Goal: Information Seeking & Learning: Understand process/instructions

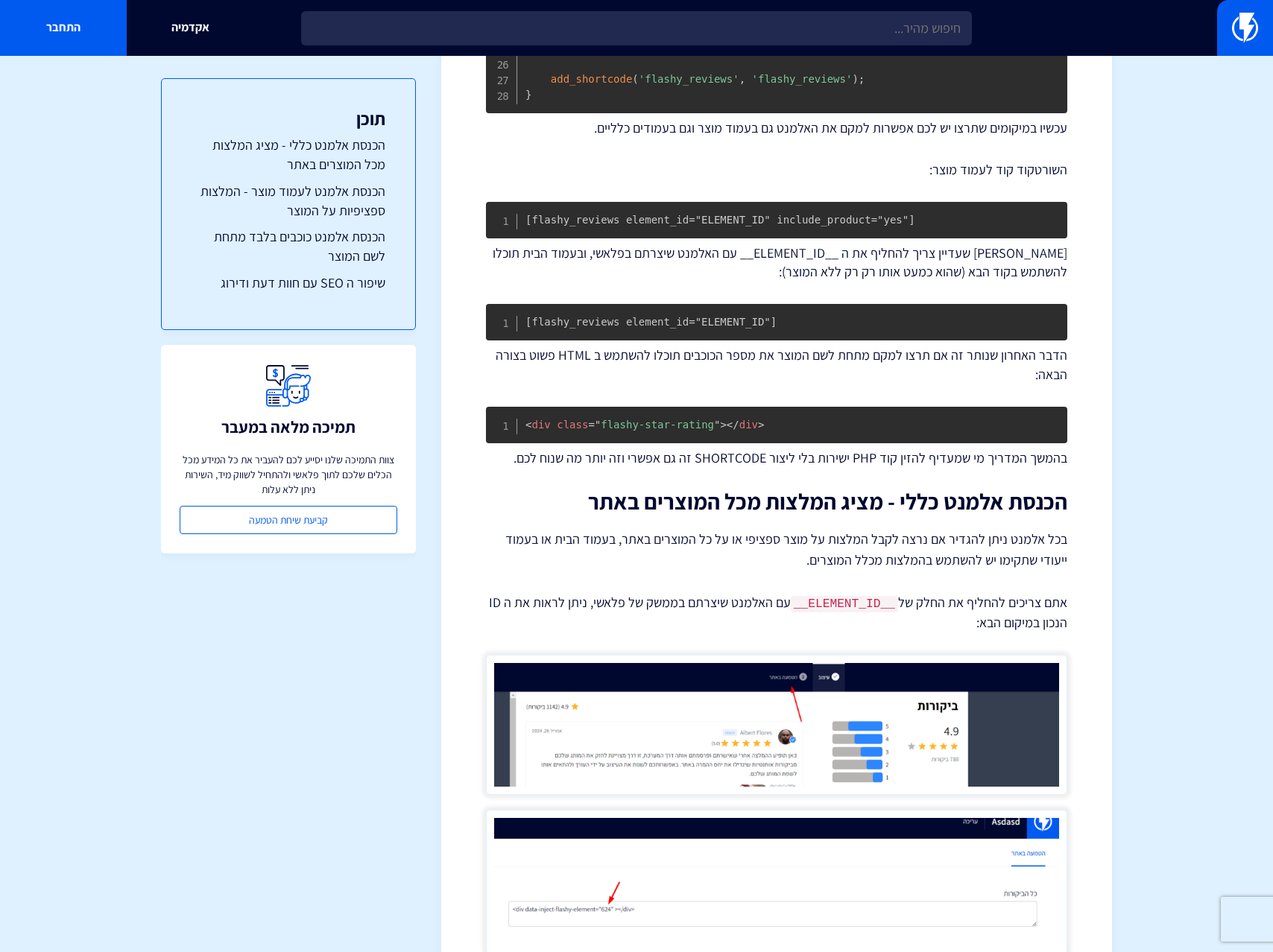
scroll to position [1215, 0]
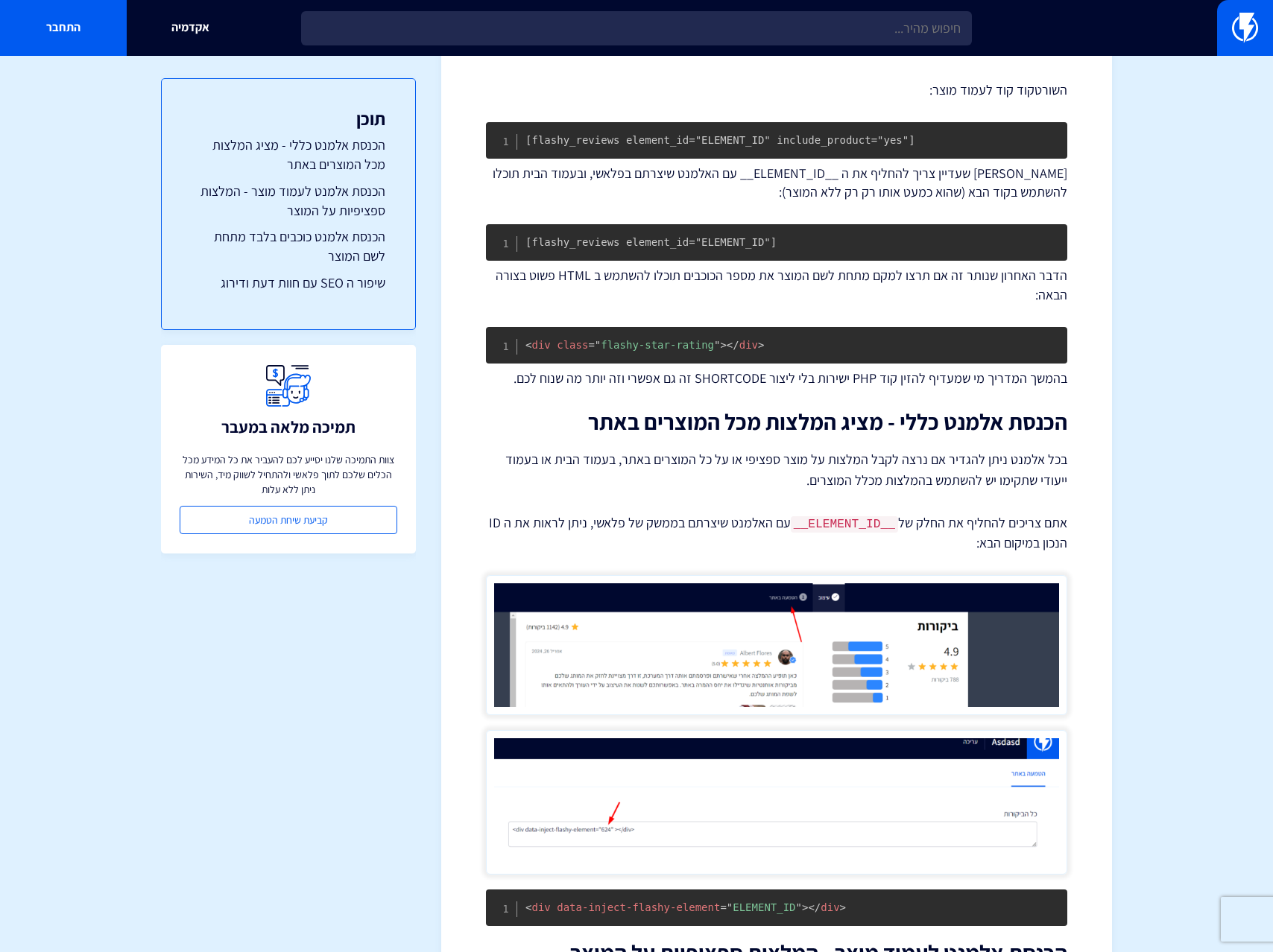
click at [796, 472] on p "בכל אלמנט ניתן להגדיר אם נרצה לקבל המלצות על מוצר ספציפי או על כל המוצרים באתר,…" at bounding box center [776, 470] width 581 height 41
click at [114, 21] on link "התחבר" at bounding box center [63, 27] width 127 height 56
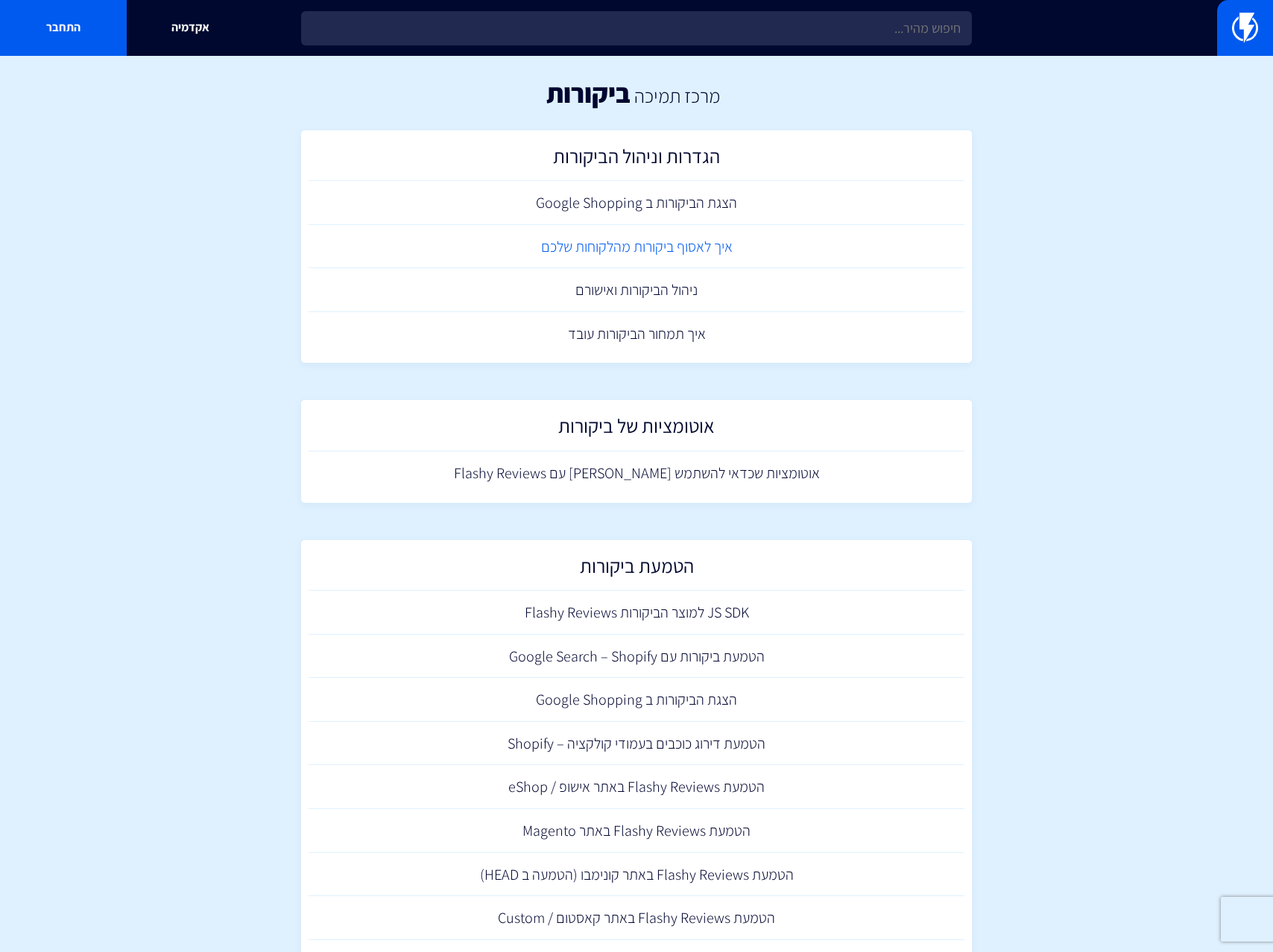
click at [673, 256] on link "איך לאסוף ביקורות מהלקוחות שלכם" at bounding box center [636, 246] width 656 height 44
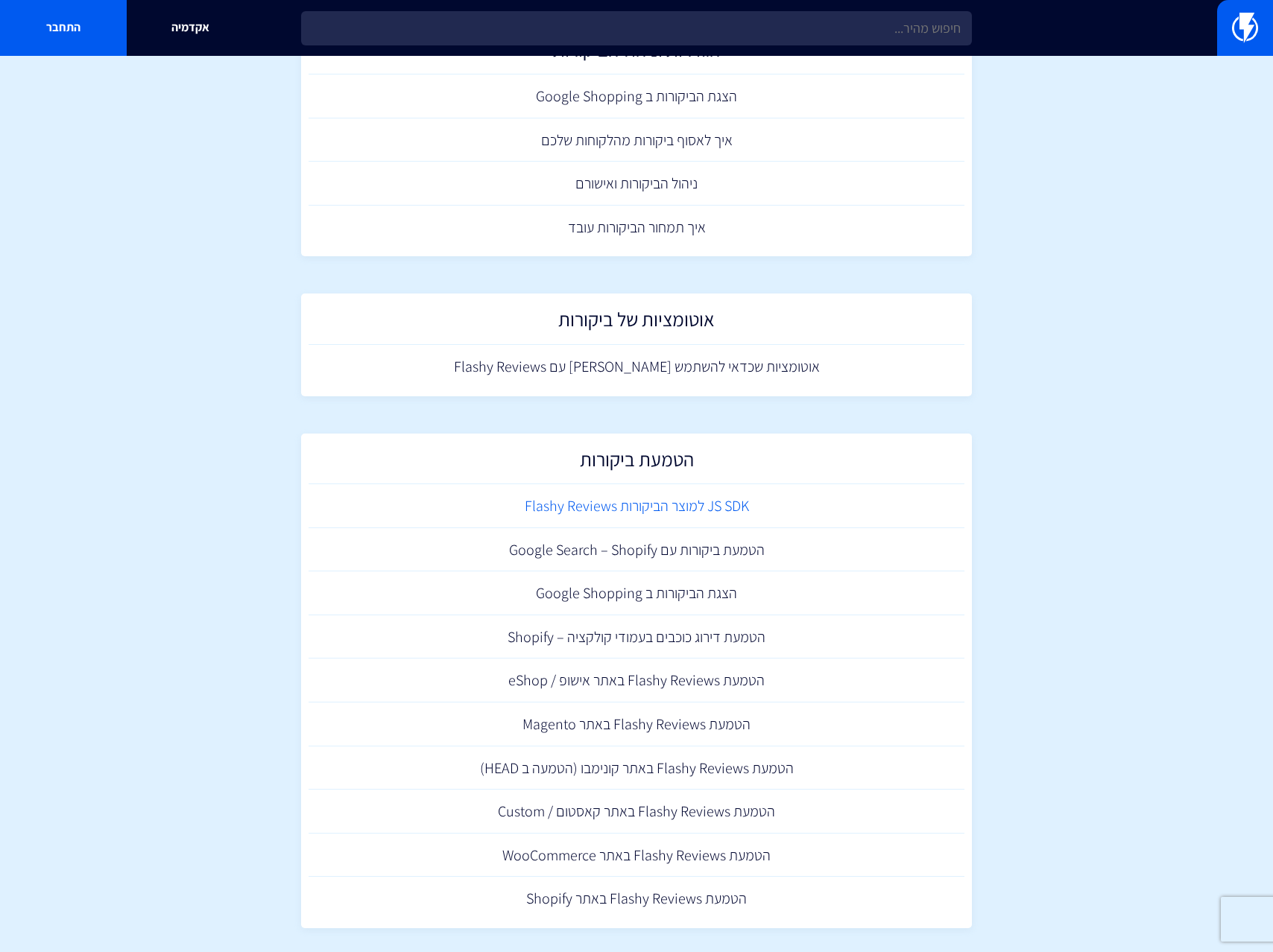
scroll to position [120, 0]
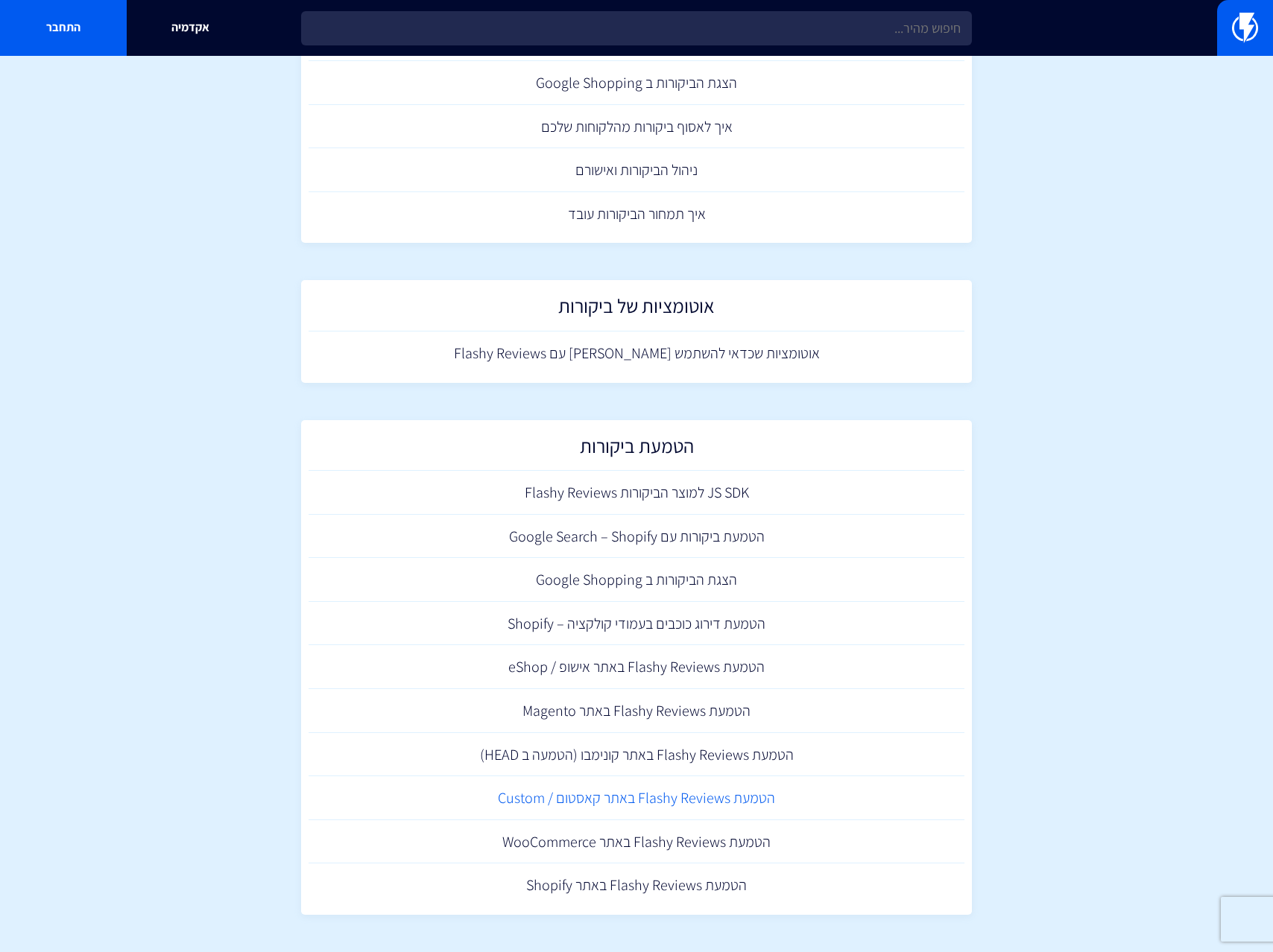
click at [599, 796] on link "הטמעת Flashy Reviews באתר קאסטום / Custom" at bounding box center [636, 798] width 656 height 44
click at [602, 794] on link "הטמעת Flashy Reviews באתר קאסטום / Custom" at bounding box center [636, 798] width 656 height 44
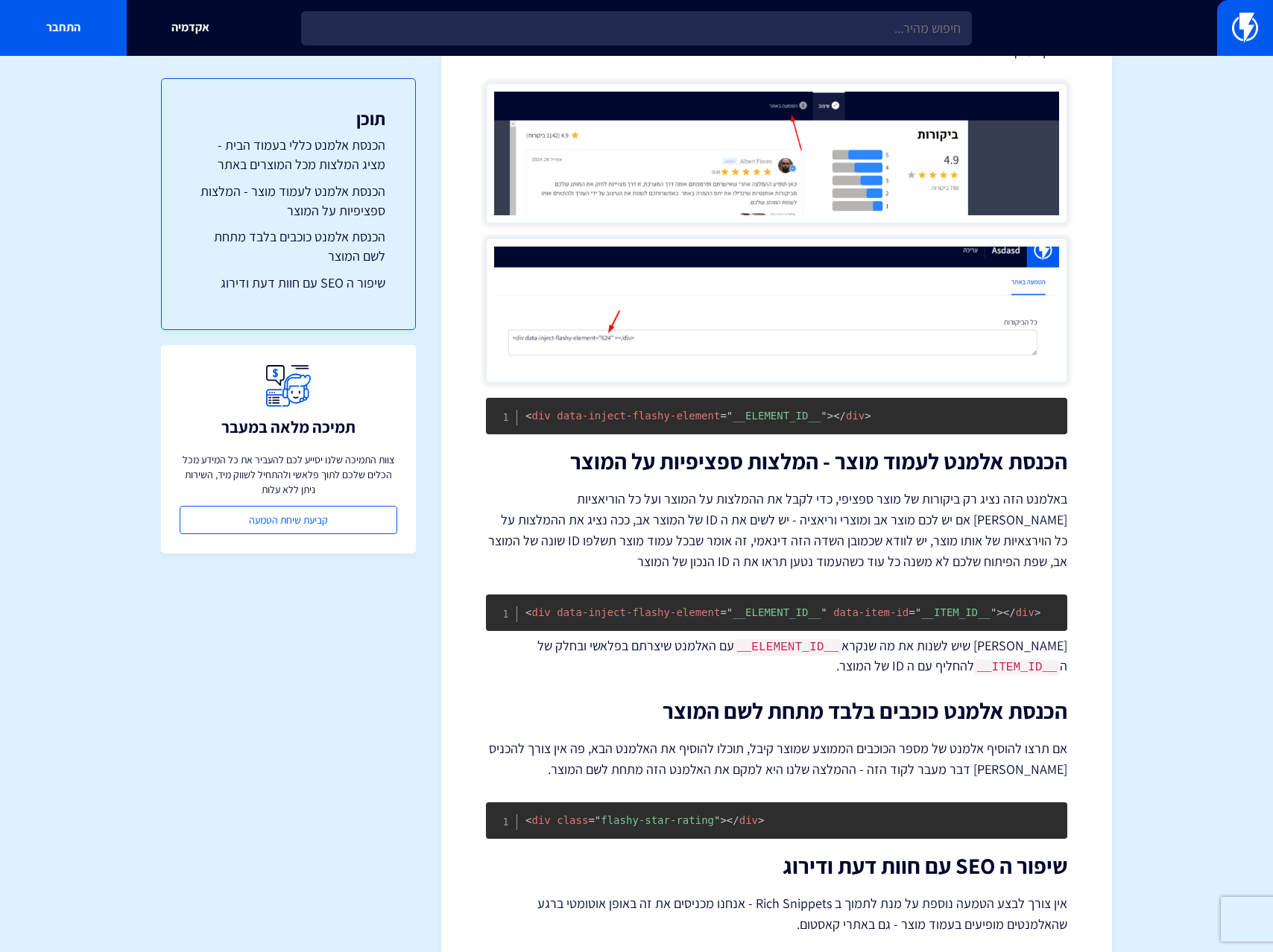
scroll to position [514, 0]
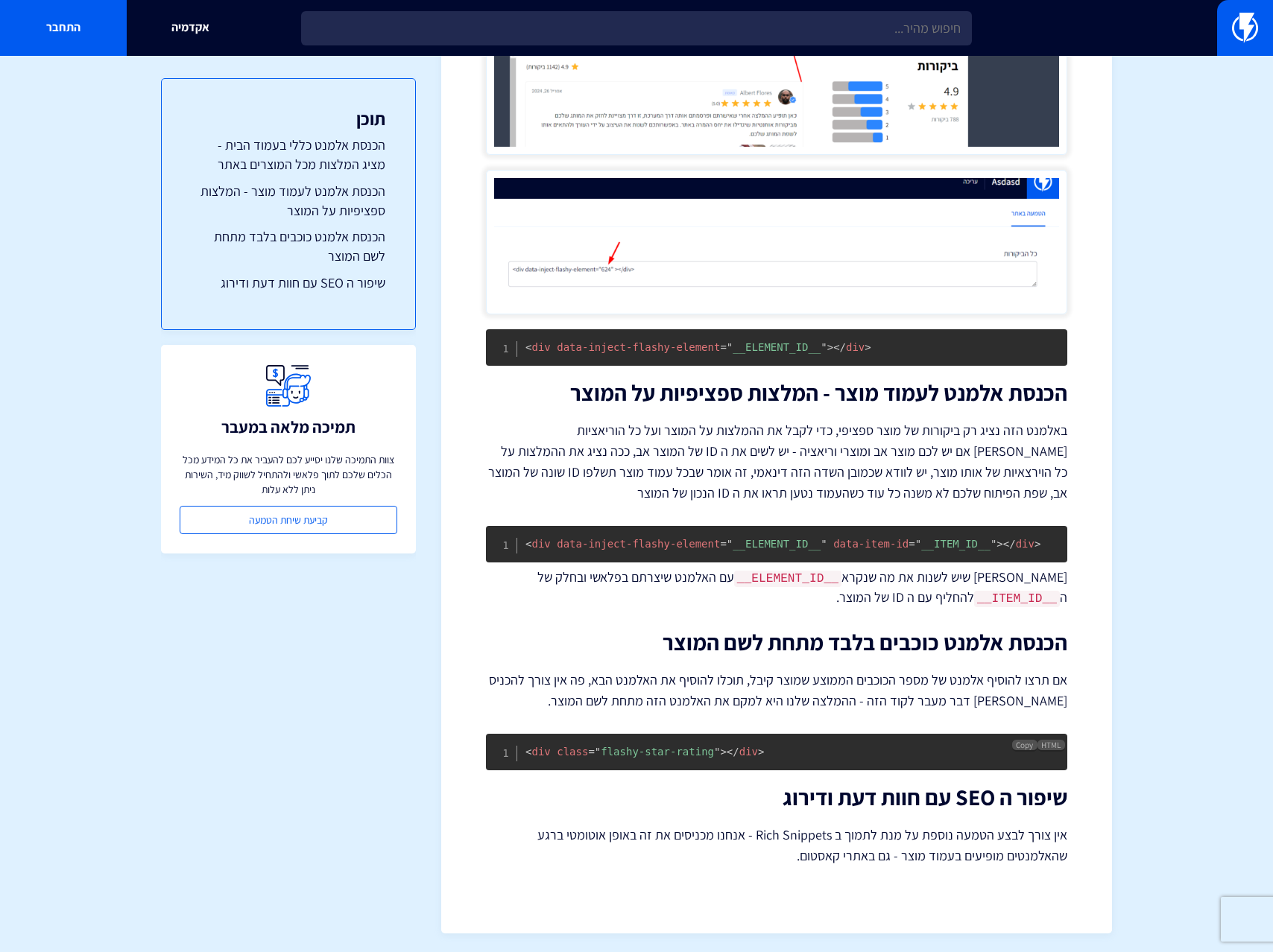
click at [762, 746] on span ">" at bounding box center [760, 751] width 6 height 12
copy code "< div class = " flashy-star-rating " > </ div >"
click at [731, 630] on h2 "הכנסת אלמנט כוכבים בלבד מתחת לשם המוצר" at bounding box center [776, 643] width 581 height 25
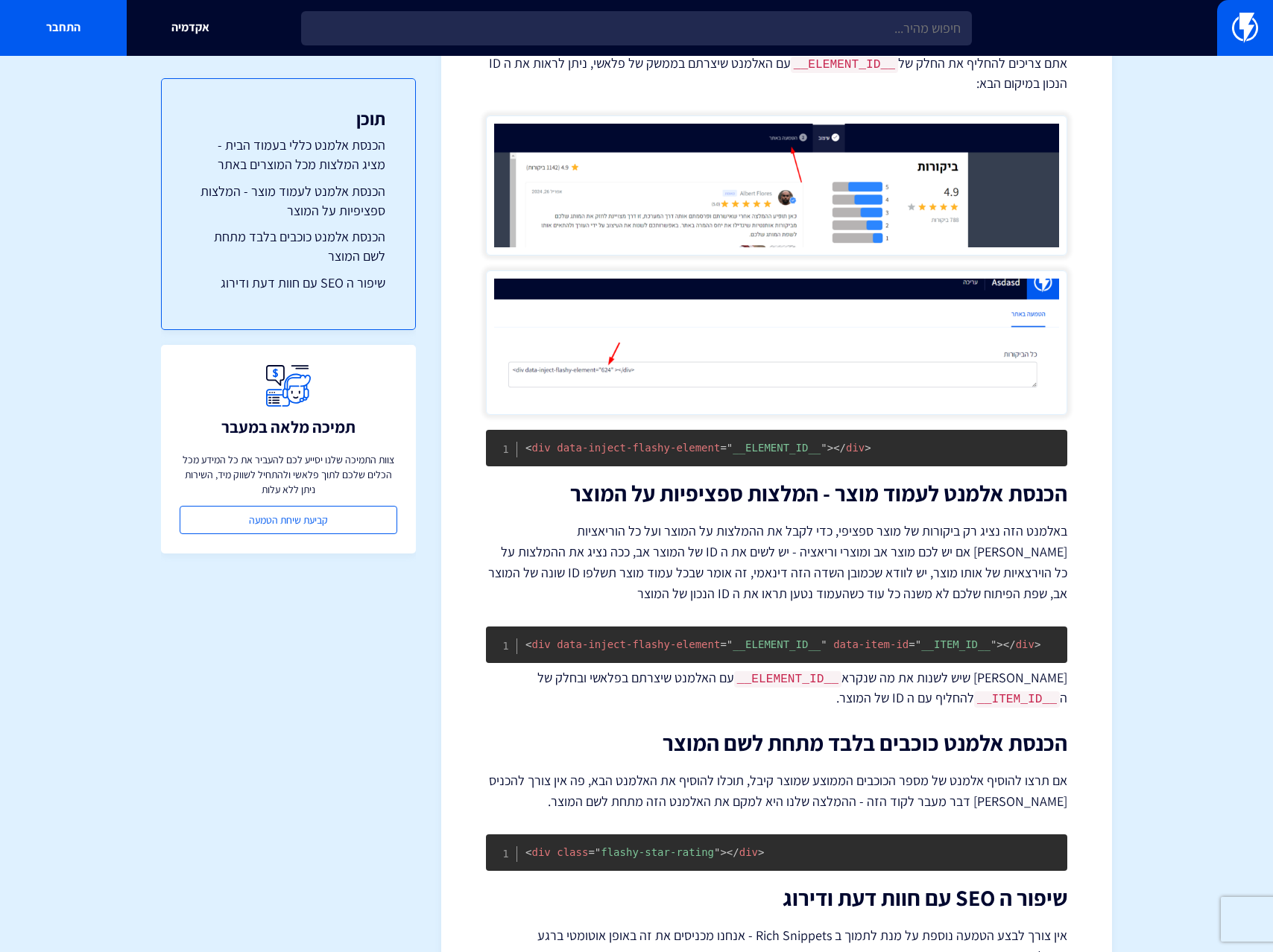
scroll to position [0, 0]
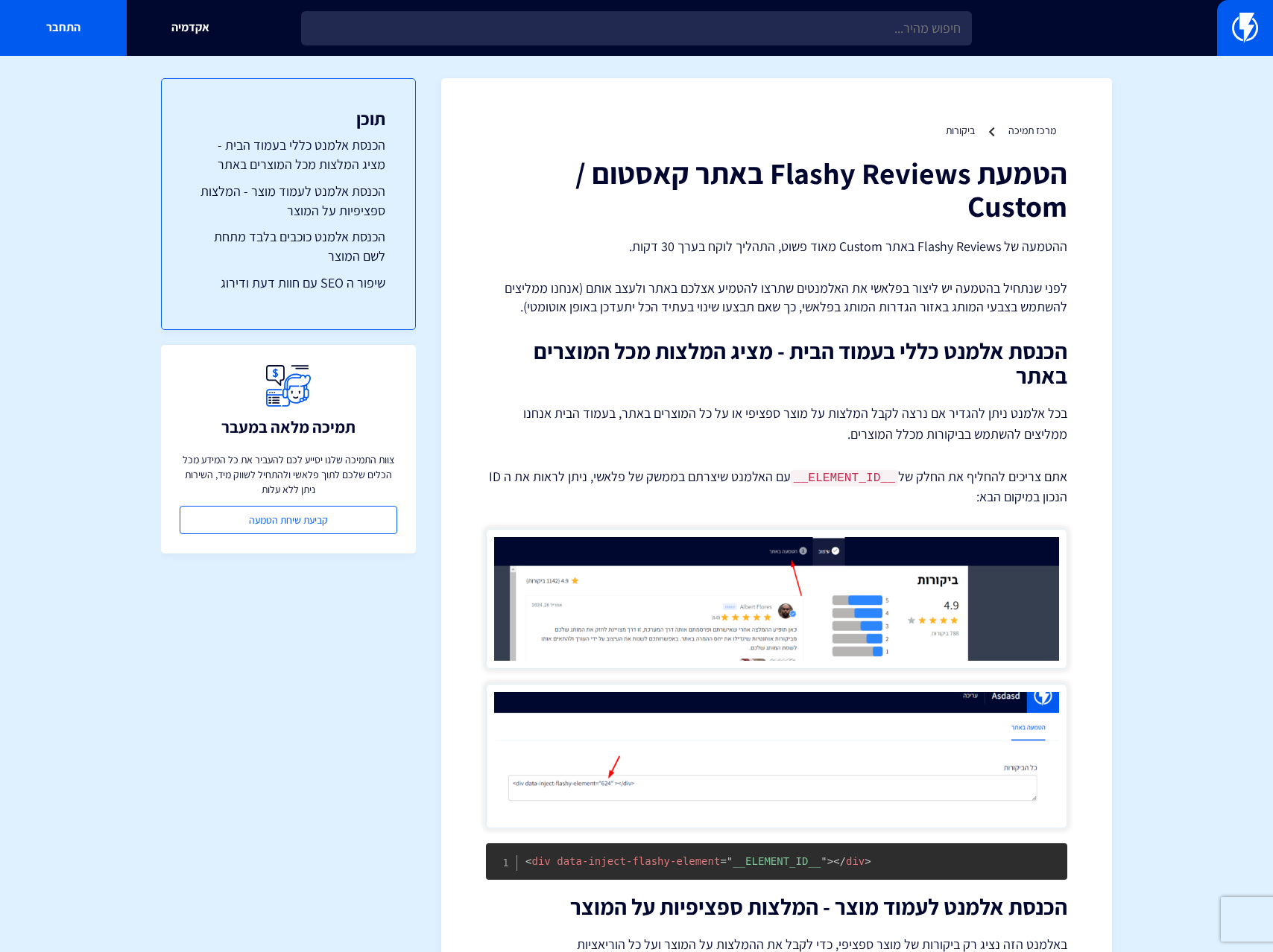
drag, startPoint x: 1067, startPoint y: 412, endPoint x: 923, endPoint y: 498, distance: 167.7
click at [923, 498] on div "הטמעת Flashy Reviews באתר קאסטום / Custom ההטמעה של Flashy Reviews באתר Custom …" at bounding box center [776, 769] width 581 height 1224
click at [923, 498] on p "אתם צריכים להחליף את החלק של __ELEMENT_ID__ עם האלמנט שיצרתם בממשק של פלאשי, ני…" at bounding box center [776, 487] width 581 height 40
click at [823, 508] on div "הטמעת Flashy Reviews באתר קאסטום / Custom ההטמעה של Flashy Reviews באתר Custom …" at bounding box center [776, 769] width 581 height 1224
click at [729, 293] on p "לפני שנתחיל בהטמעה יש ליצור בפלאשי את האלמנטים שתרצו להטמיע אצלכם באתר ולעצב או…" at bounding box center [776, 298] width 581 height 38
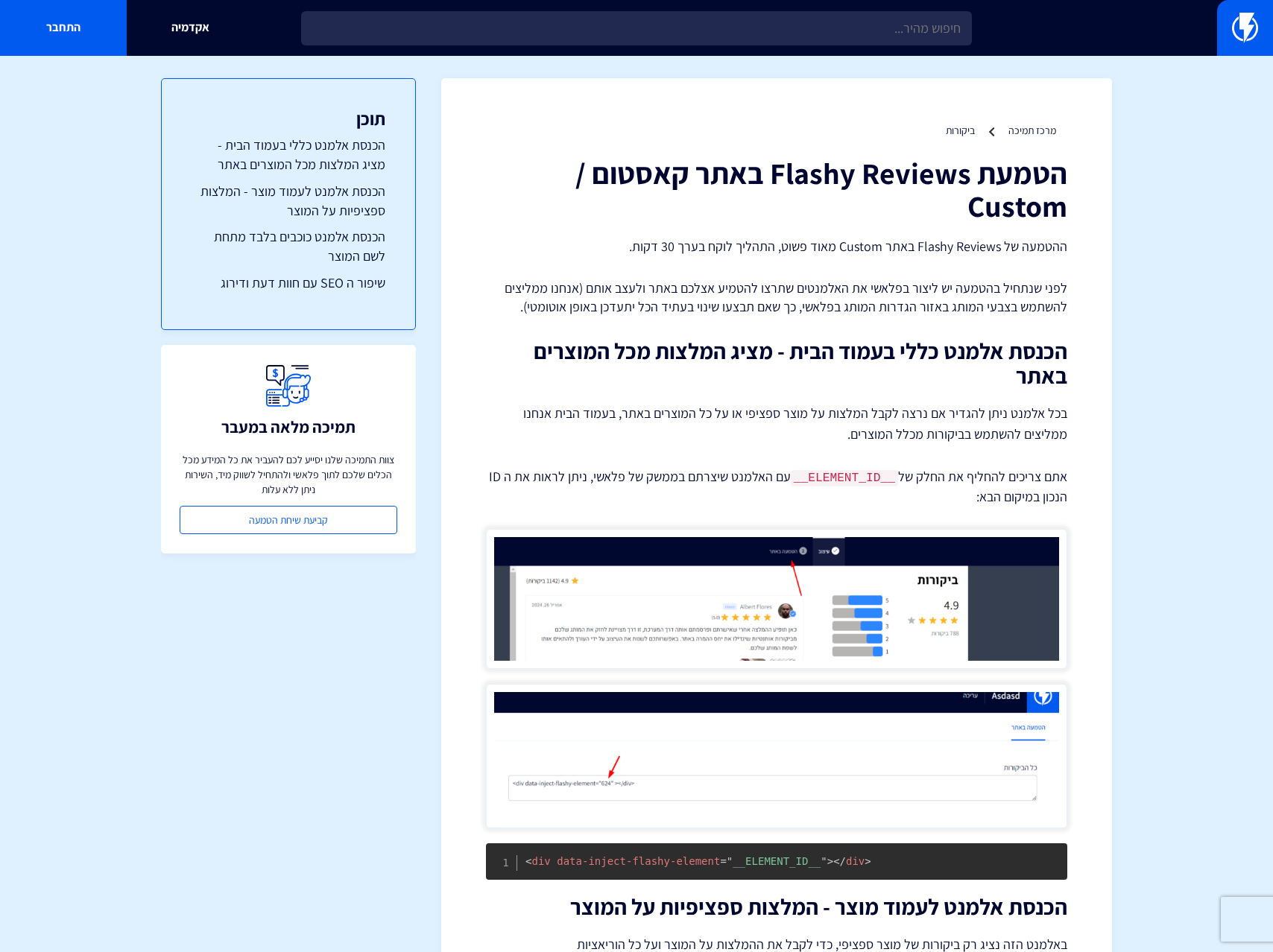
click at [739, 297] on p "לפני שנתחיל בהטמעה יש ליצור בפלאשי את האלמנטים שתרצו להטמיע אצלכם באתר ולעצב או…" at bounding box center [776, 298] width 581 height 38
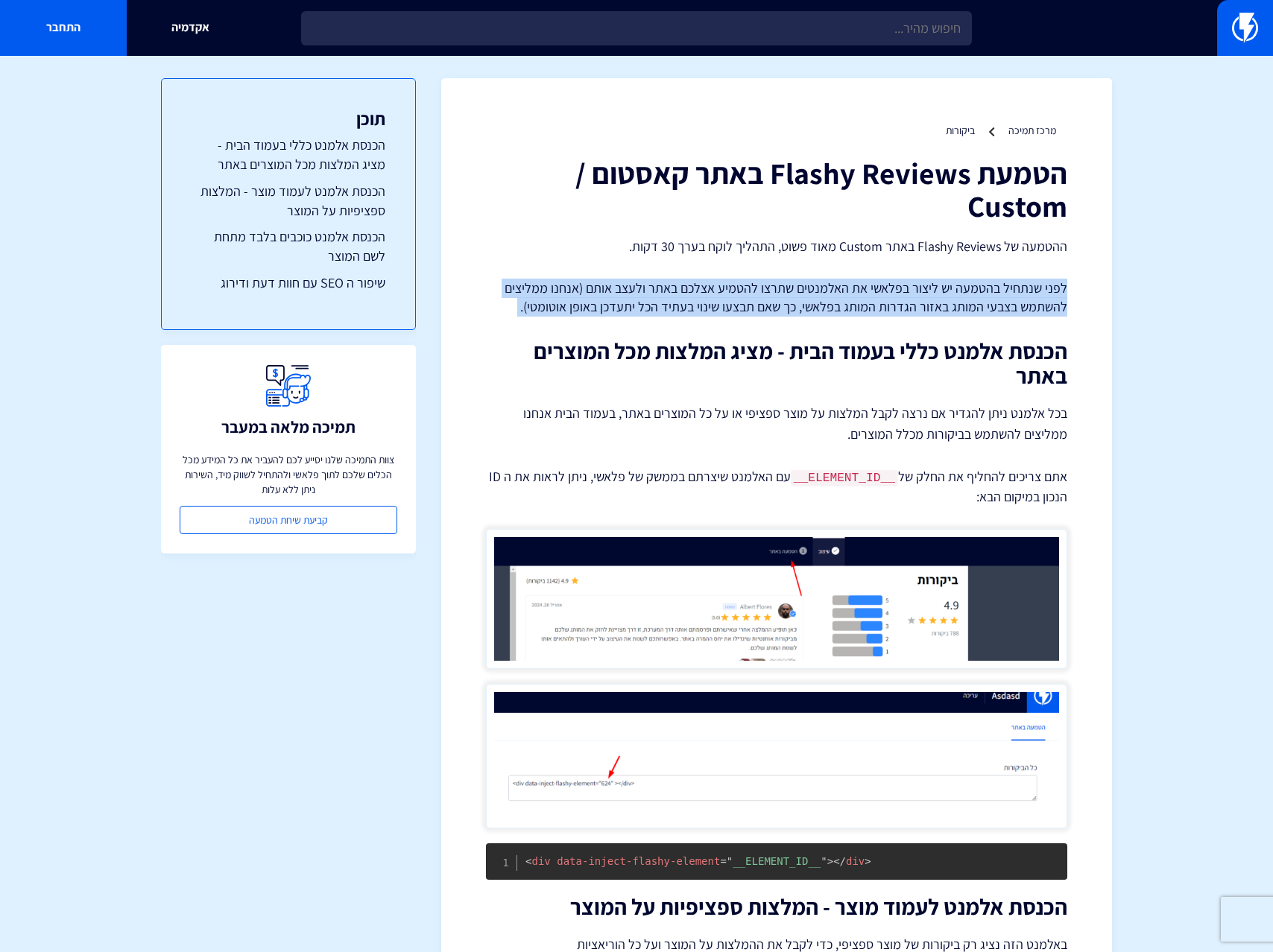
click at [739, 297] on p "לפני שנתחיל בהטמעה יש ליצור בפלאשי את האלמנטים שתרצו להטמיע אצלכם באתר ולעצב או…" at bounding box center [776, 298] width 581 height 38
click at [743, 313] on p "לפני שנתחיל בהטמעה יש ליצור בפלאשי את האלמנטים שתרצו להטמיע אצלכם באתר ולעצב או…" at bounding box center [776, 298] width 581 height 38
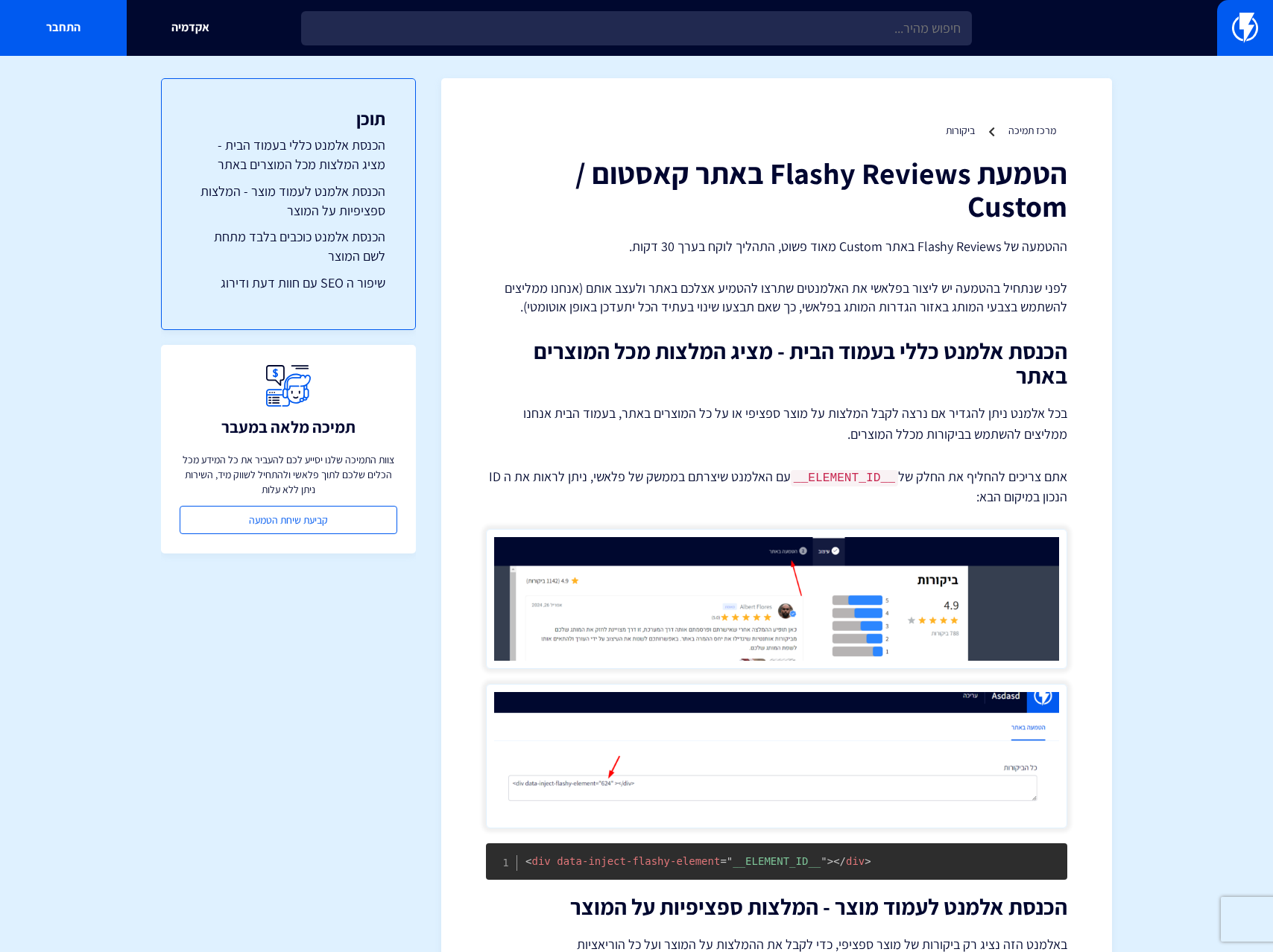
click at [725, 279] on p "לפני שנתחיל בהטמעה יש ליצור בפלאשי את האלמנטים שתרצו להטמיע אצלכם באתר ולעצב או…" at bounding box center [776, 298] width 581 height 38
click at [703, 290] on p "לפני שנתחיל בהטמעה יש ליצור בפלאשי את האלמנטים שתרצו להטמיע אצלכם באתר ולעצב או…" at bounding box center [776, 298] width 581 height 38
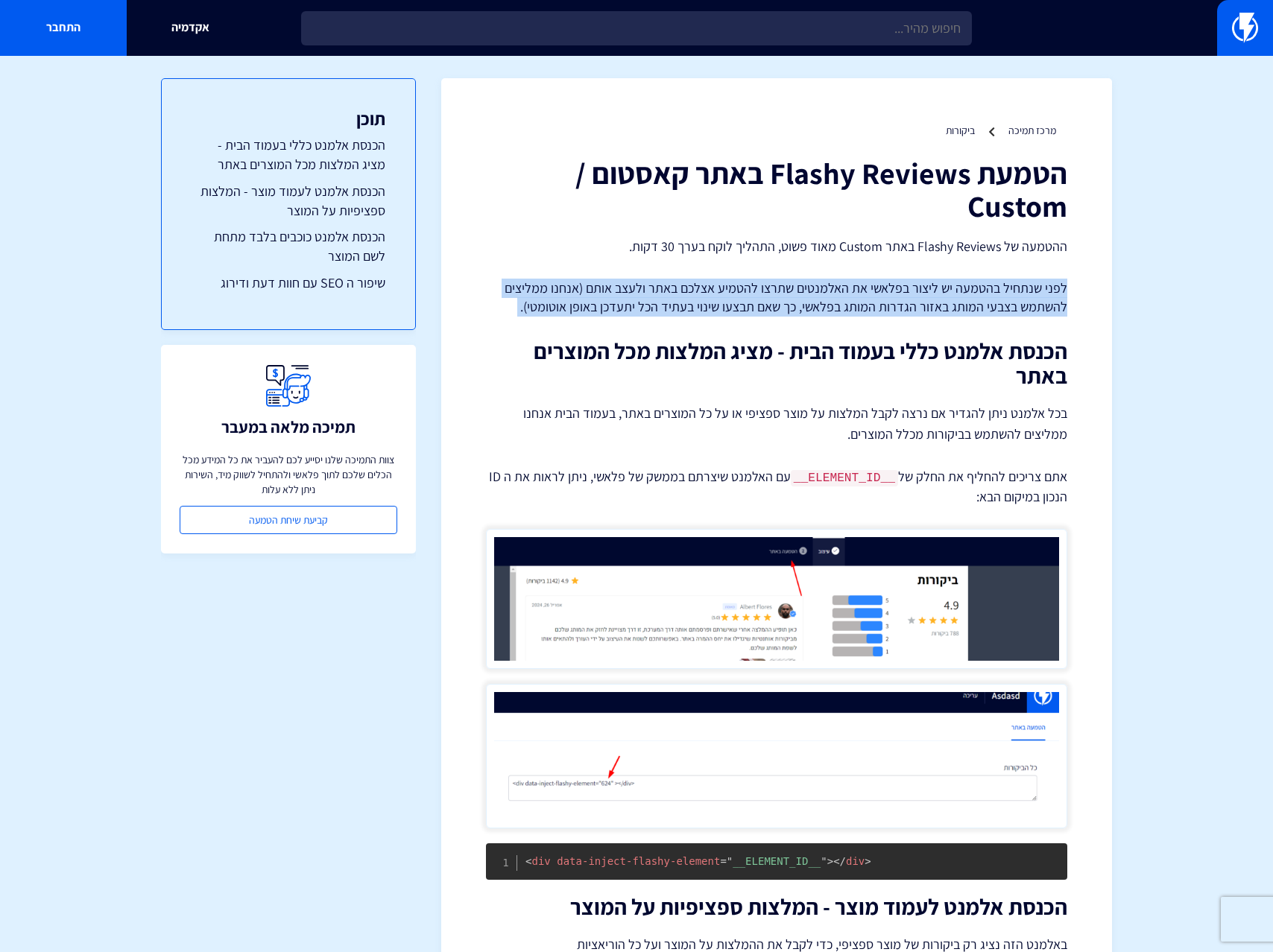
click at [703, 290] on p "לפני שנתחיל בהטמעה יש ליצור בפלאשי את האלמנטים שתרצו להטמיע אצלכם באתר ולעצב או…" at bounding box center [776, 298] width 581 height 38
click at [736, 304] on p "לפני שנתחיל בהטמעה יש ליצור בפלאשי את האלמנטים שתרצו להטמיע אצלכם באתר ולעצב או…" at bounding box center [776, 298] width 581 height 38
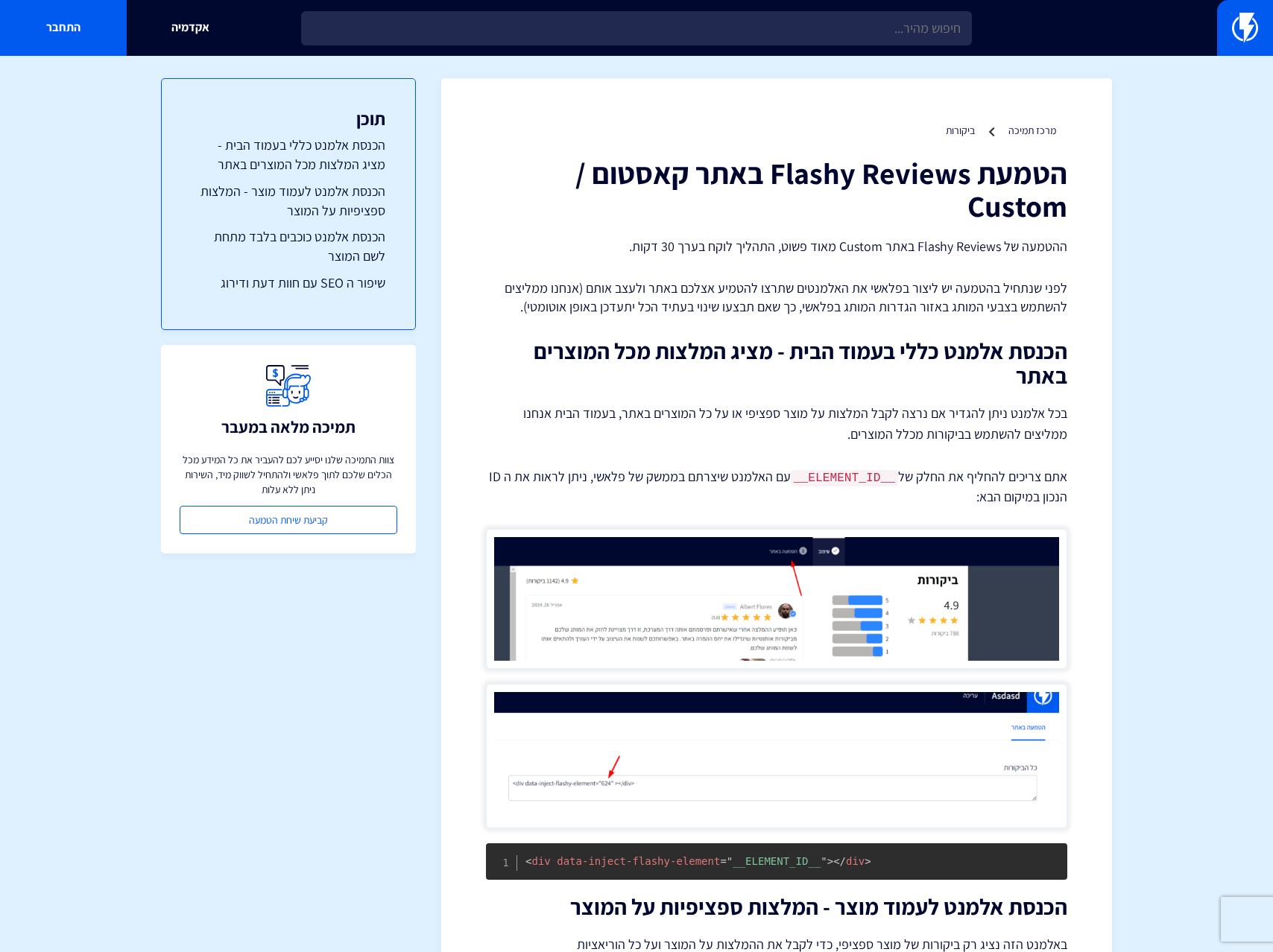
click at [812, 290] on p "לפני שנתחיל בהטמעה יש ליצור בפלאשי את האלמנטים שתרצו להטמיע אצלכם באתר ולעצב או…" at bounding box center [776, 298] width 581 height 38
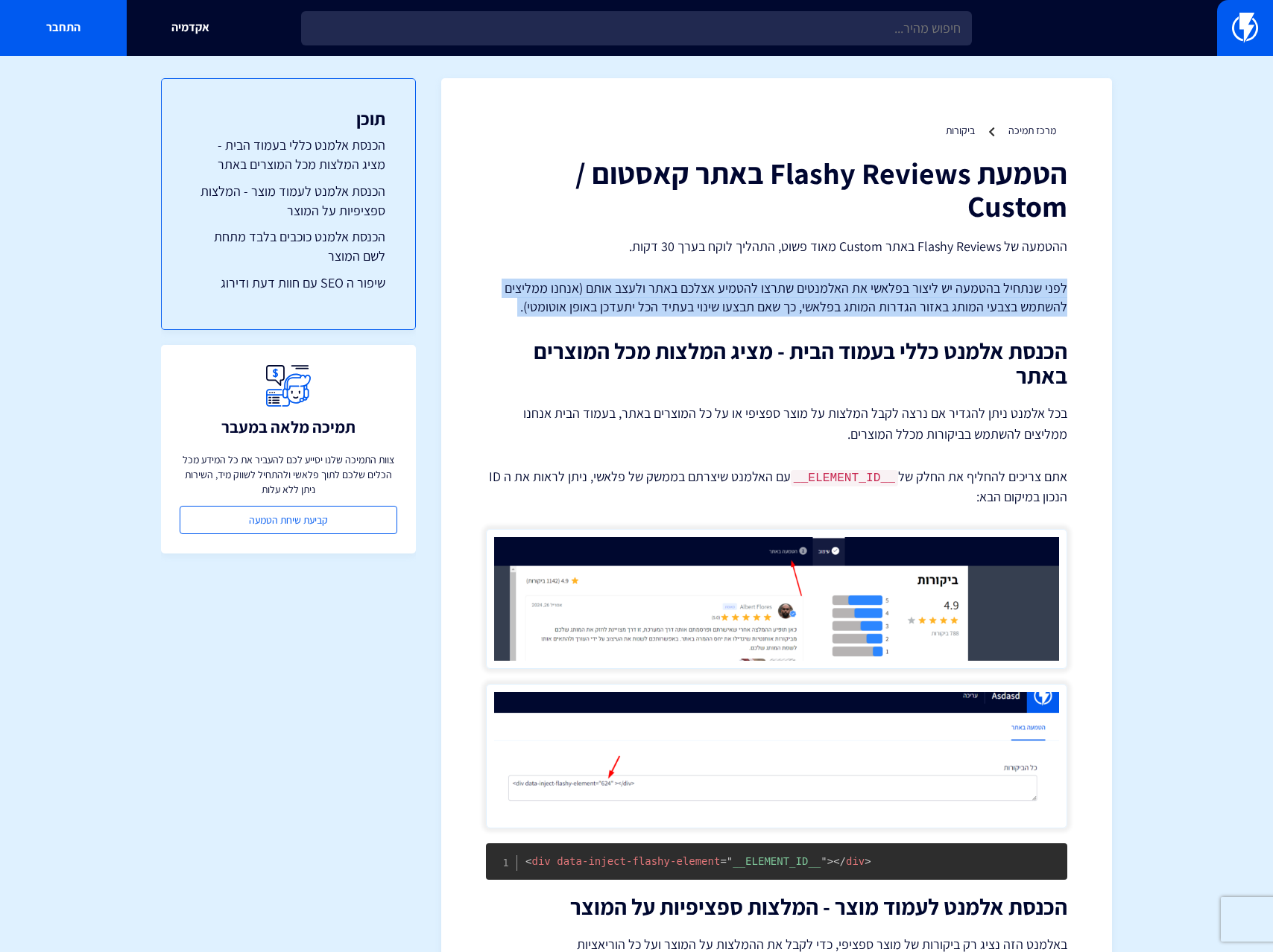
click at [812, 290] on p "לפני שנתחיל בהטמעה יש ליצור בפלאשי את האלמנטים שתרצו להטמיע אצלכם באתר ולעצב או…" at bounding box center [776, 298] width 581 height 38
click at [802, 298] on p "לפני שנתחיל בהטמעה יש ליצור בפלאשי את האלמנטים שתרצו להטמיע אצלכם באתר ולעצב או…" at bounding box center [776, 298] width 581 height 38
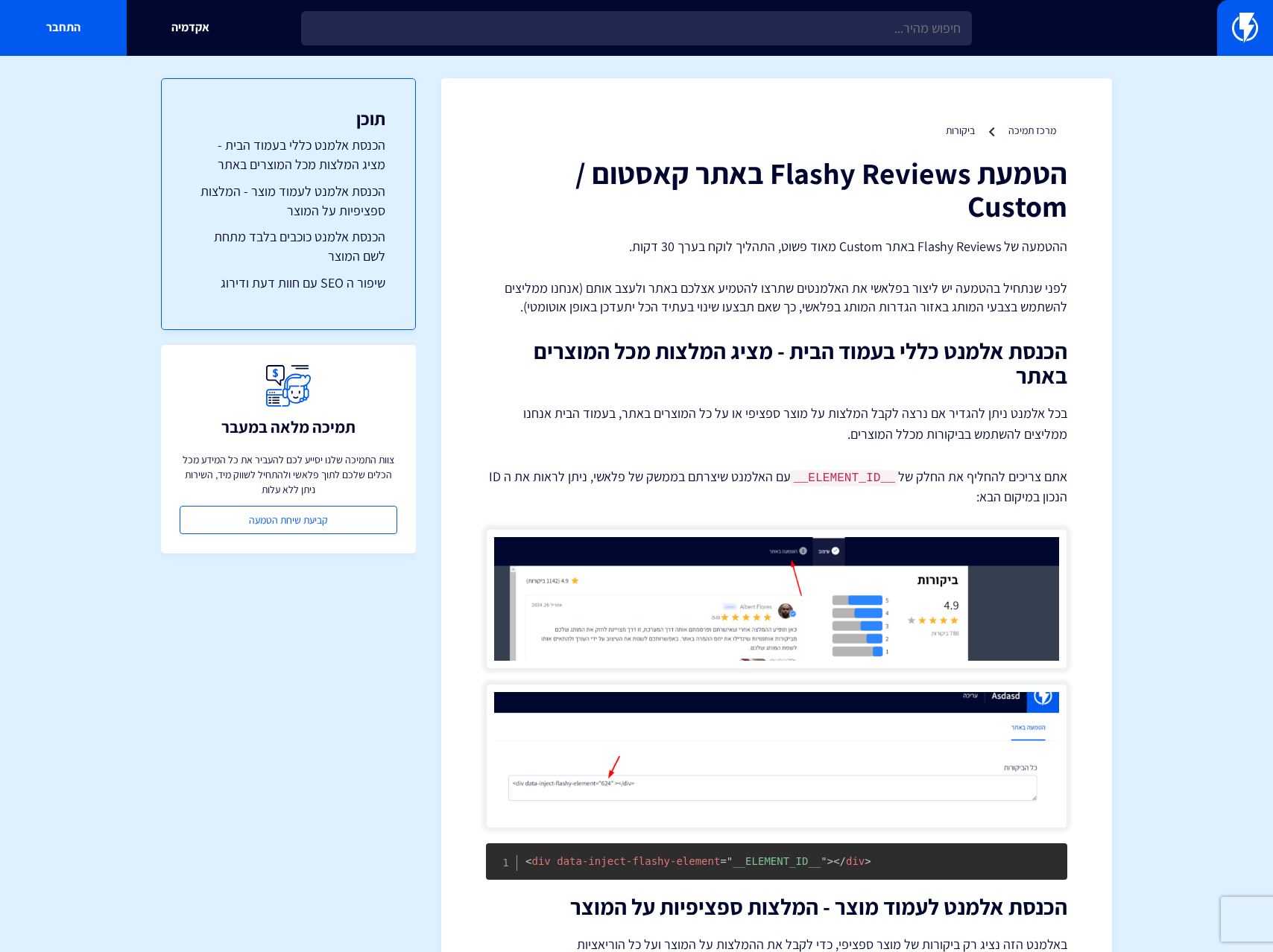
click at [739, 310] on p "לפני שנתחיל בהטמעה יש ליצור בפלאשי את האלמנטים שתרצו להטמיע אצלכם באתר ולעצב או…" at bounding box center [776, 298] width 581 height 38
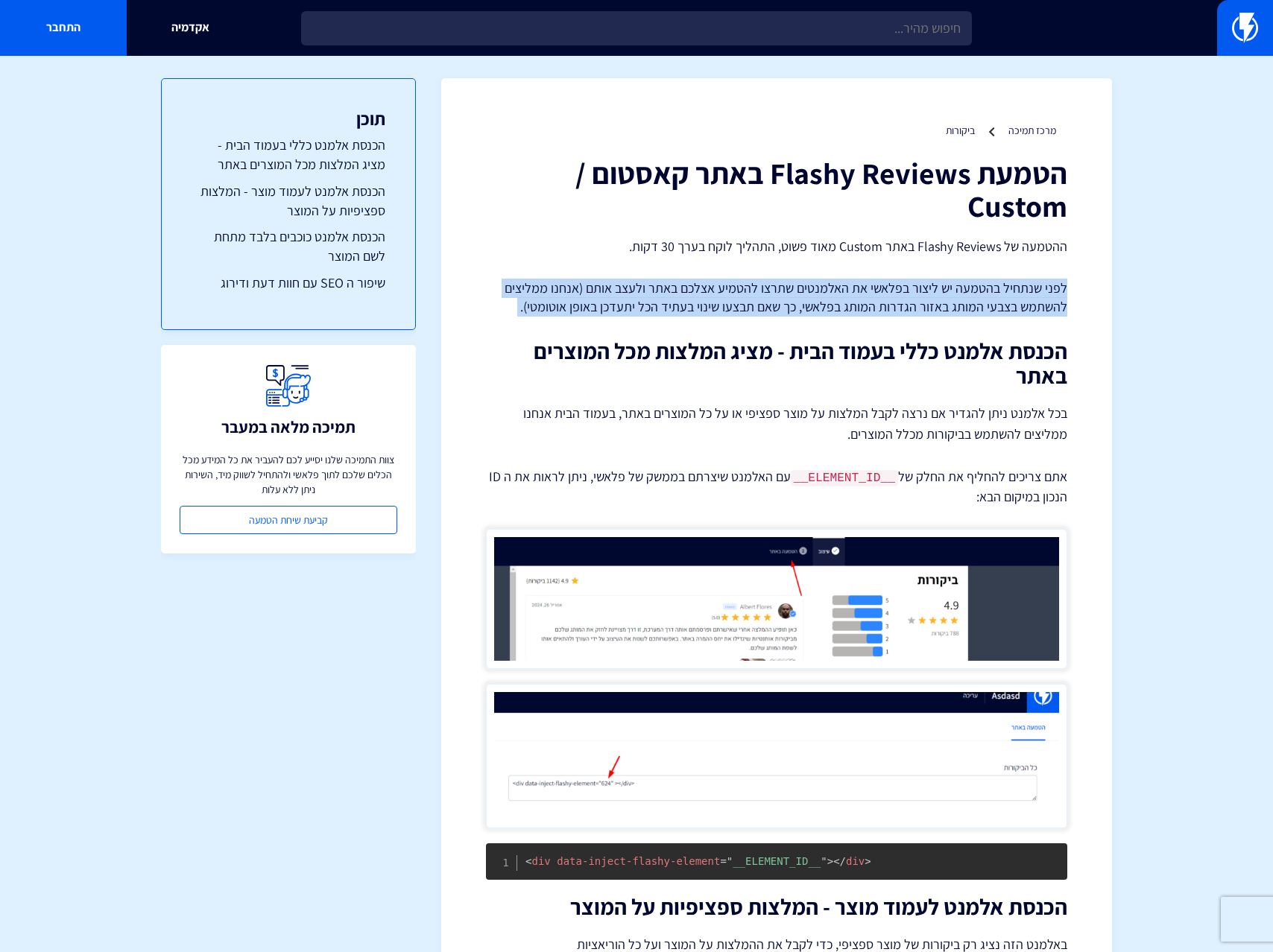
click at [739, 310] on p "לפני שנתחיל בהטמעה יש ליצור בפלאשי את האלמנטים שתרצו להטמיע אצלכם באתר ולעצב או…" at bounding box center [776, 298] width 581 height 38
click at [768, 310] on p "לפני שנתחיל בהטמעה יש ליצור בפלאשי את האלמנטים שתרצו להטמיע אצלכם באתר ולעצב או…" at bounding box center [776, 298] width 581 height 38
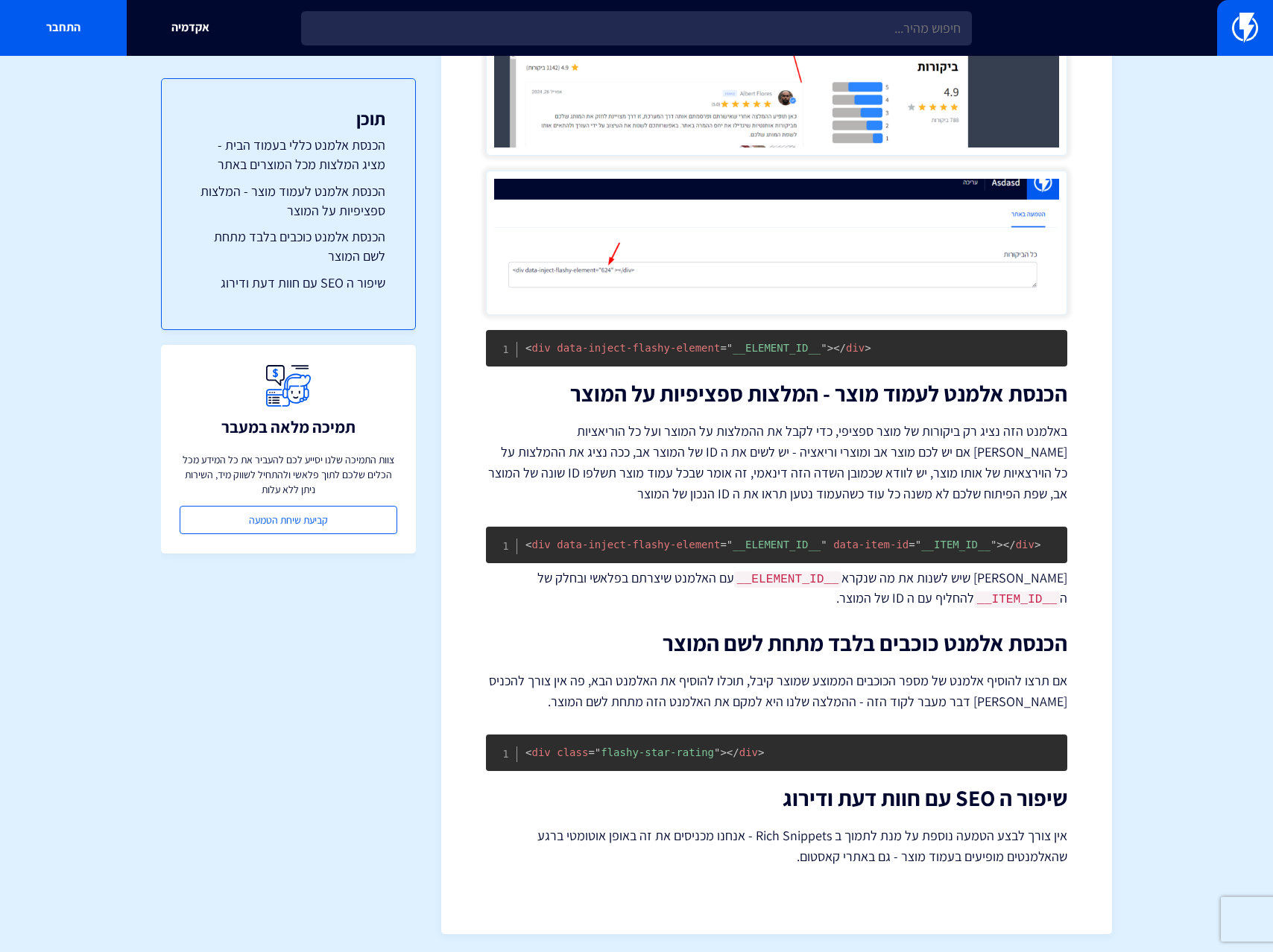
scroll to position [514, 0]
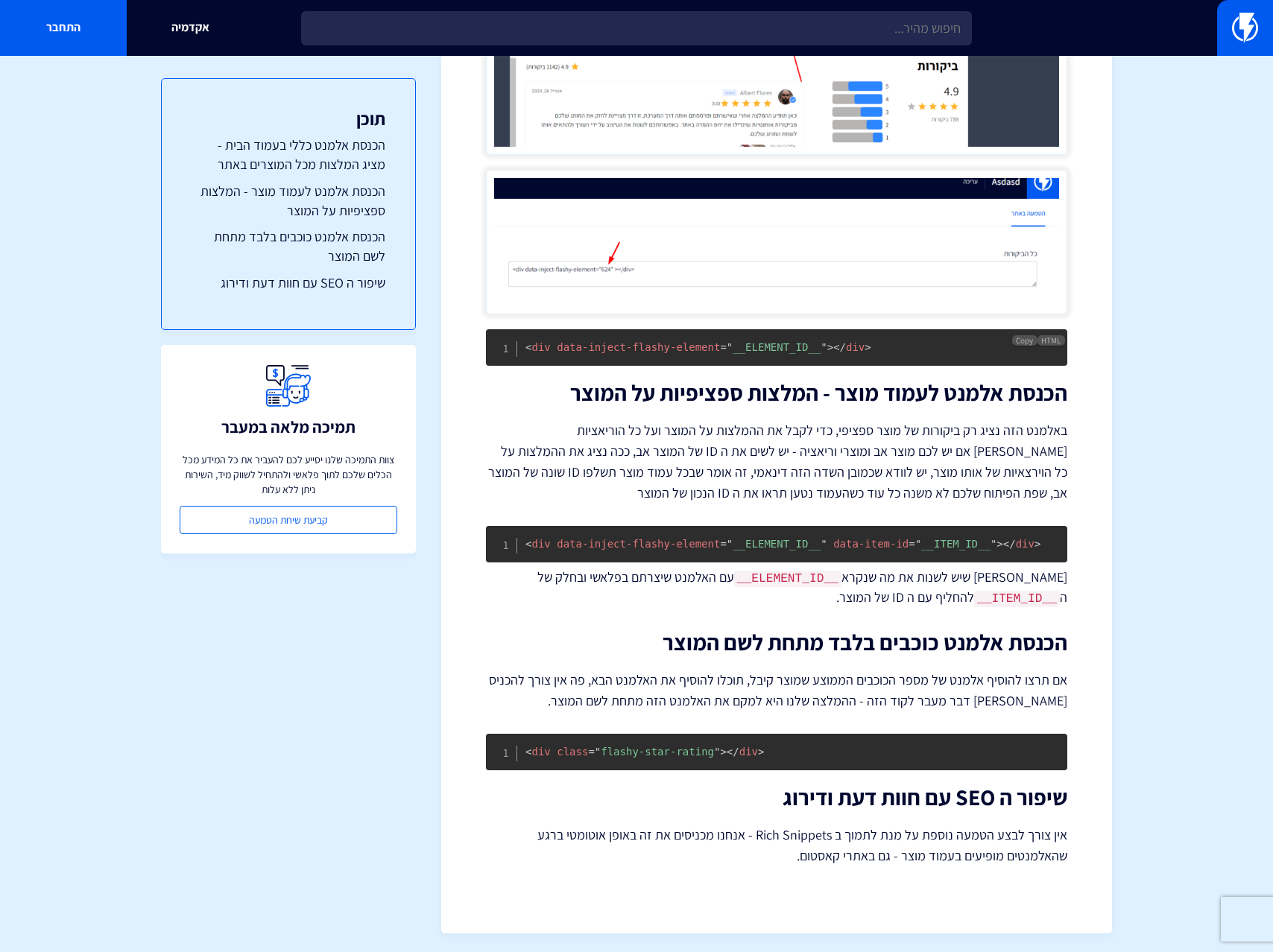
click at [804, 348] on span "= " __ELEMENT_ID__ "" at bounding box center [773, 347] width 106 height 12
click at [816, 351] on span "= " __ELEMENT_ID__ "" at bounding box center [773, 347] width 106 height 12
click at [642, 346] on span "data-inject-flashy-element" at bounding box center [638, 347] width 163 height 12
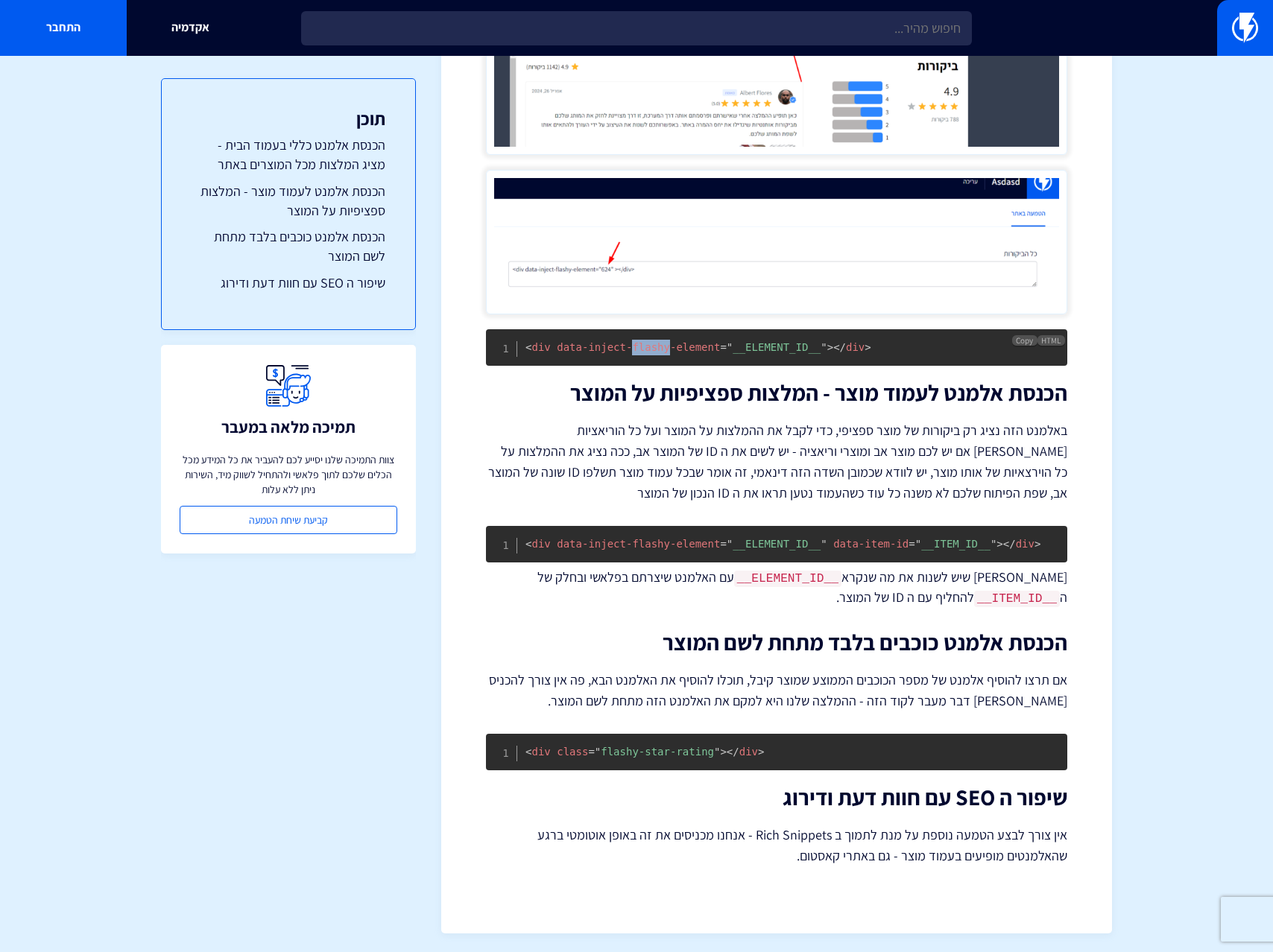
click at [642, 346] on span "data-inject-flashy-element" at bounding box center [638, 347] width 163 height 12
click at [657, 356] on pre "< div data-inject-flashy-element = " __ELEMENT_ID__ " > </ div >" at bounding box center [776, 347] width 581 height 36
click at [675, 547] on span "data-inject-flashy-element" at bounding box center [638, 544] width 163 height 12
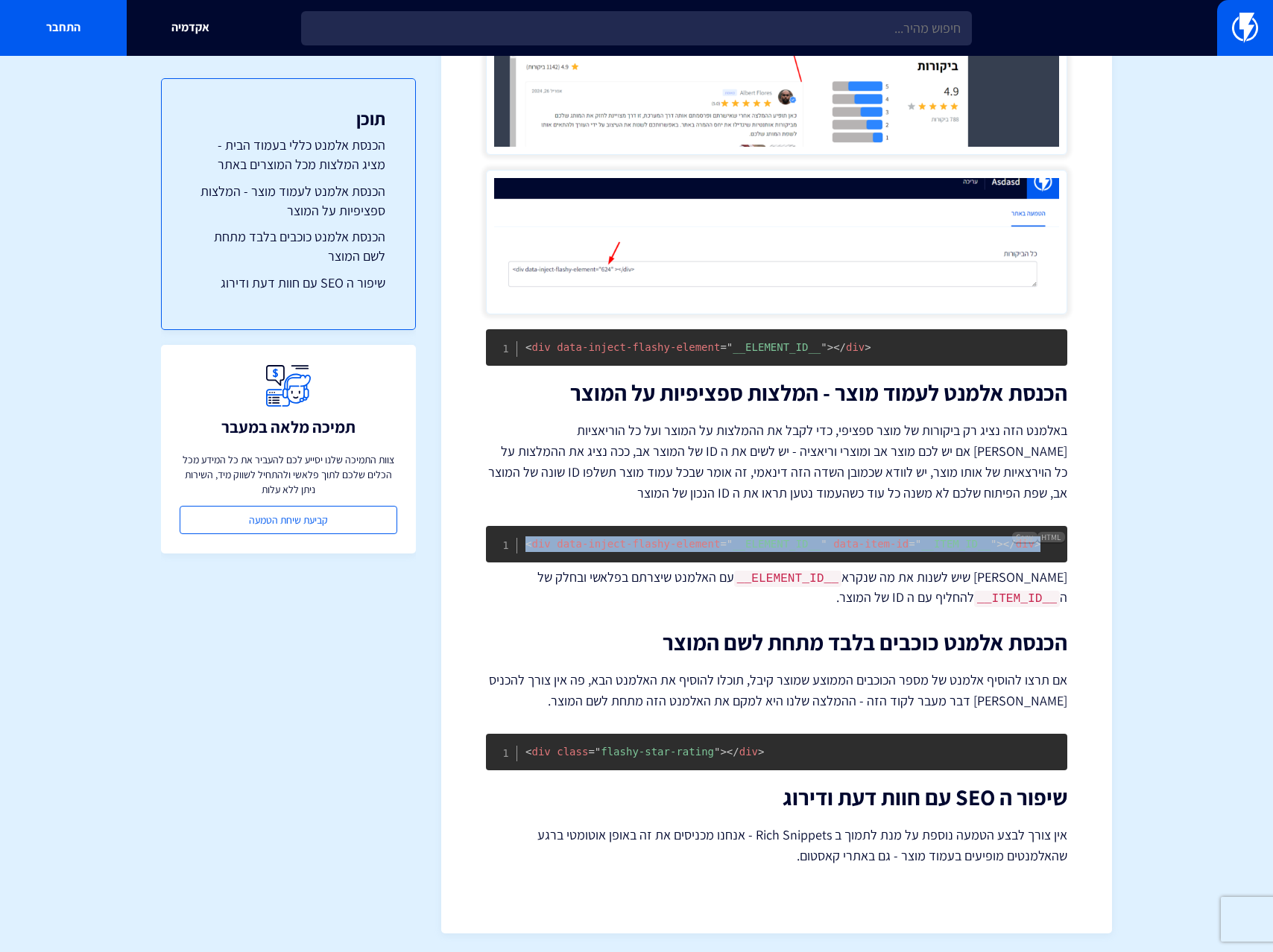
click at [675, 547] on span "data-inject-flashy-element" at bounding box center [638, 544] width 163 height 12
click at [684, 548] on pre "< div data-inject-flashy-element = " __ELEMENT_ID__ " data-item-id = " __ITEM_I…" at bounding box center [776, 544] width 581 height 36
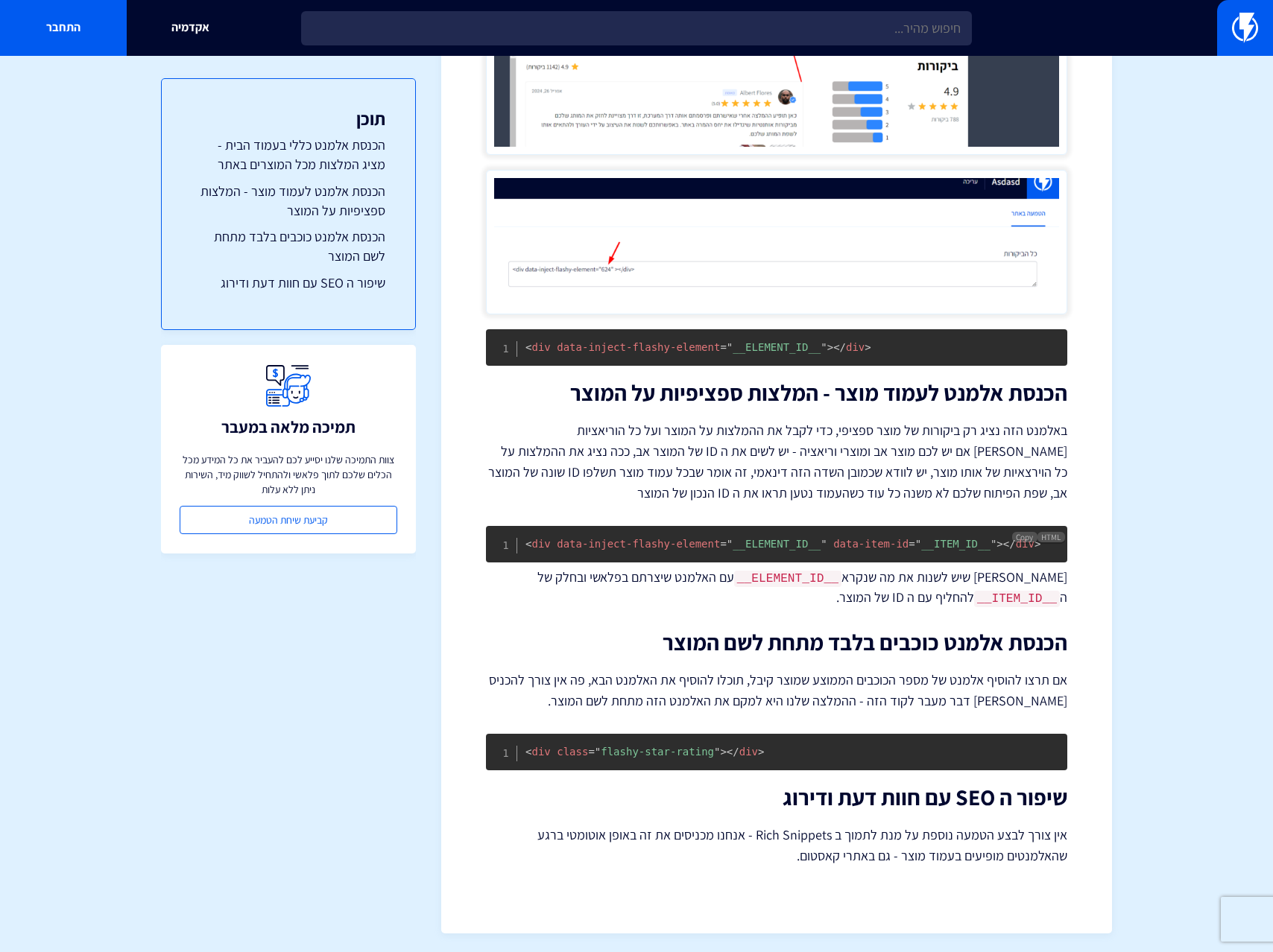
click at [674, 542] on span "data-inject-flashy-element" at bounding box center [638, 544] width 163 height 12
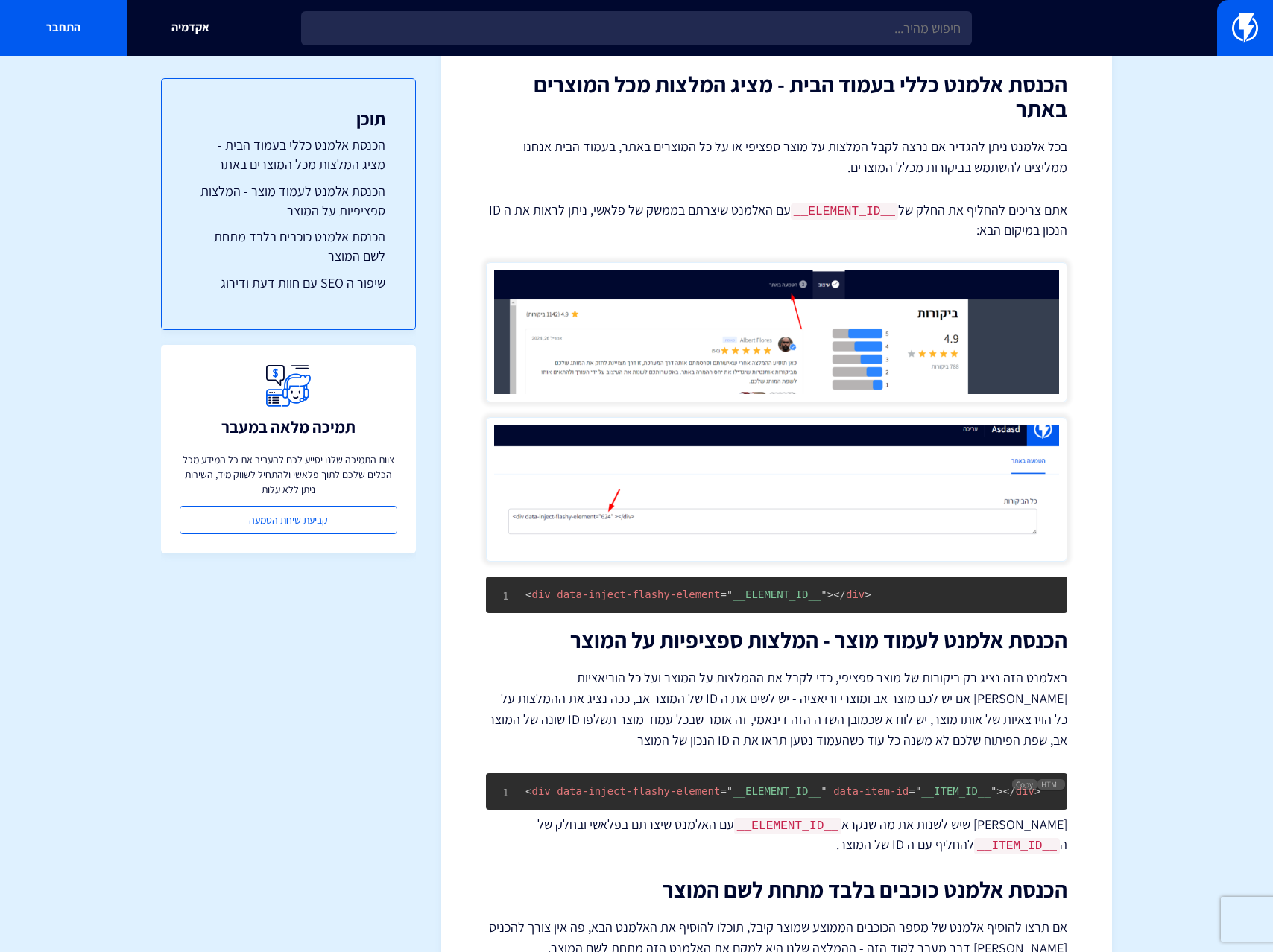
scroll to position [0, 0]
